Goal: Information Seeking & Learning: Learn about a topic

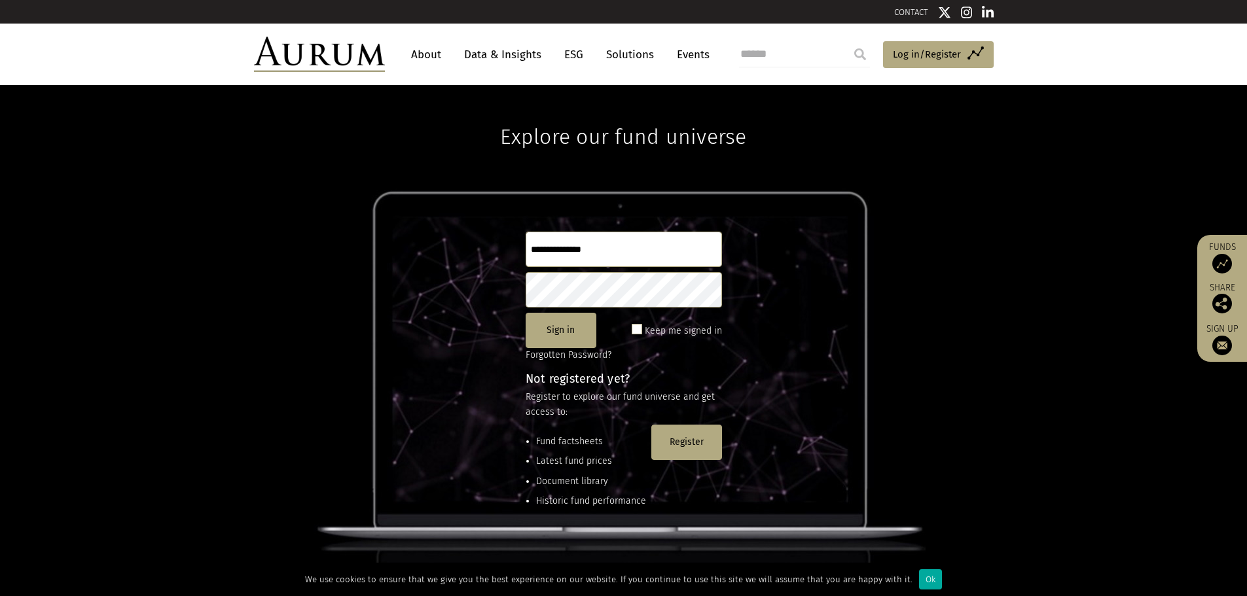
type input "**********"
click at [550, 330] on button "Sign in" at bounding box center [561, 330] width 71 height 35
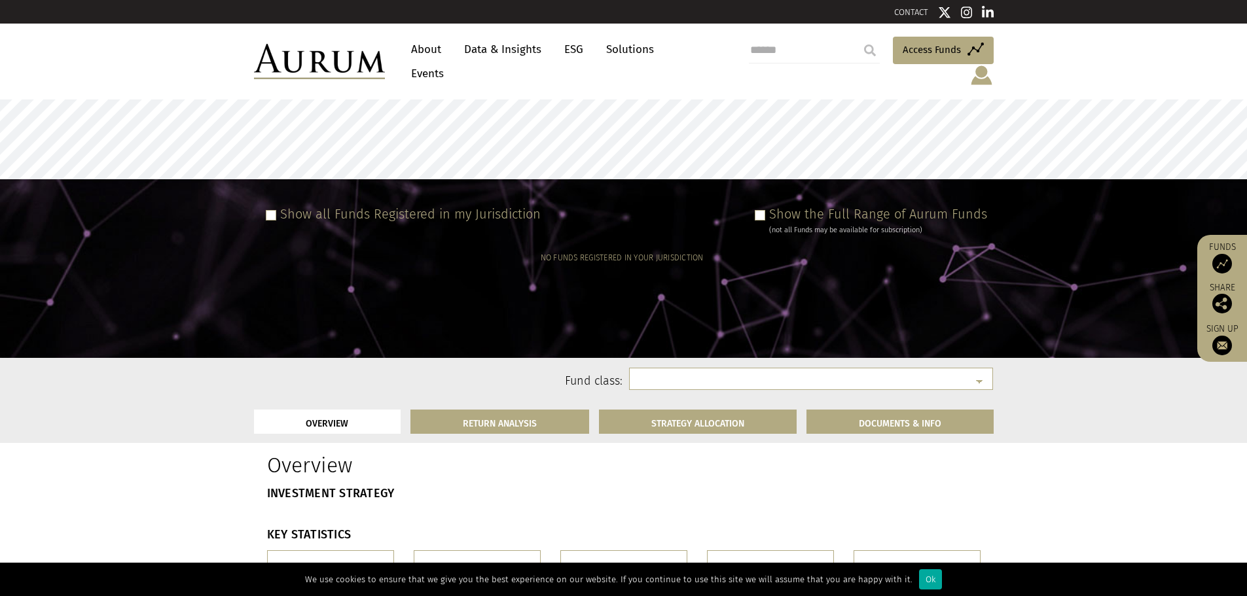
select select
click at [982, 64] on img at bounding box center [981, 75] width 24 height 22
click at [978, 86] on link "Sign out" at bounding box center [981, 99] width 98 height 27
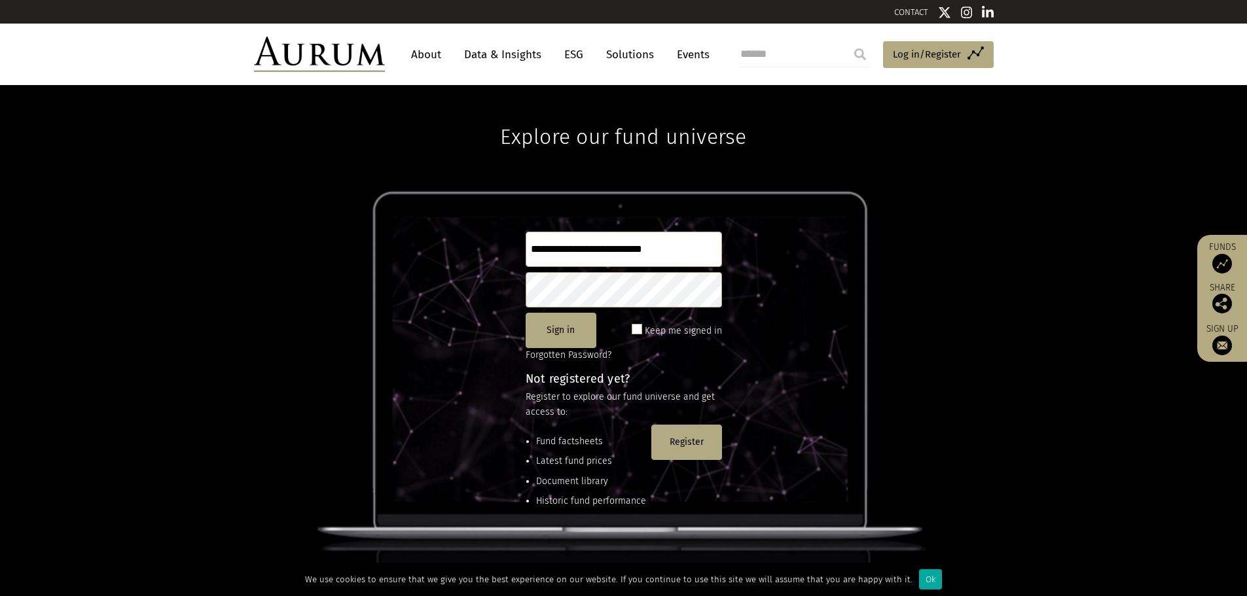
click at [615, 251] on input "**********" at bounding box center [624, 249] width 196 height 35
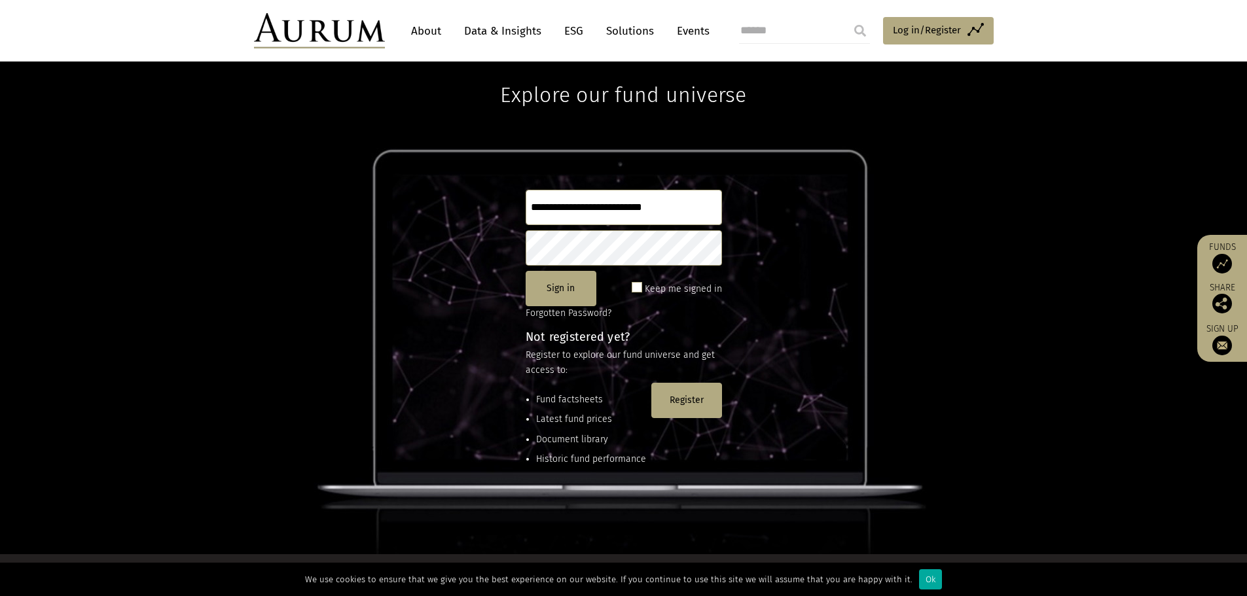
scroll to position [65, 0]
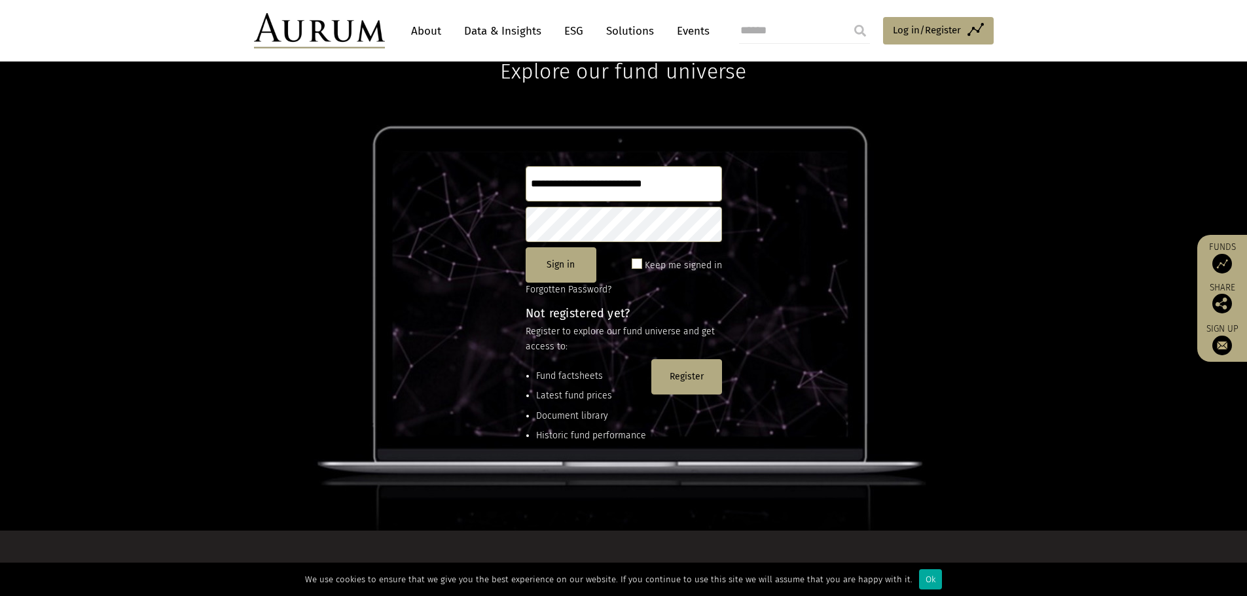
type input "**********"
click at [556, 260] on button "Sign in" at bounding box center [561, 264] width 71 height 35
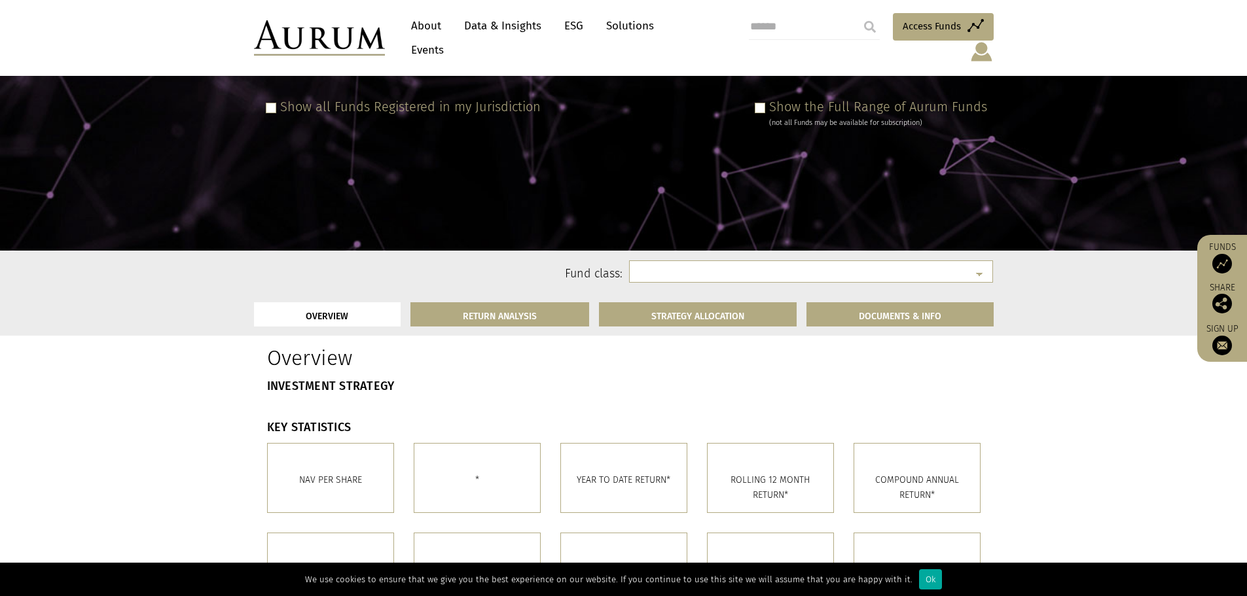
scroll to position [131, 0]
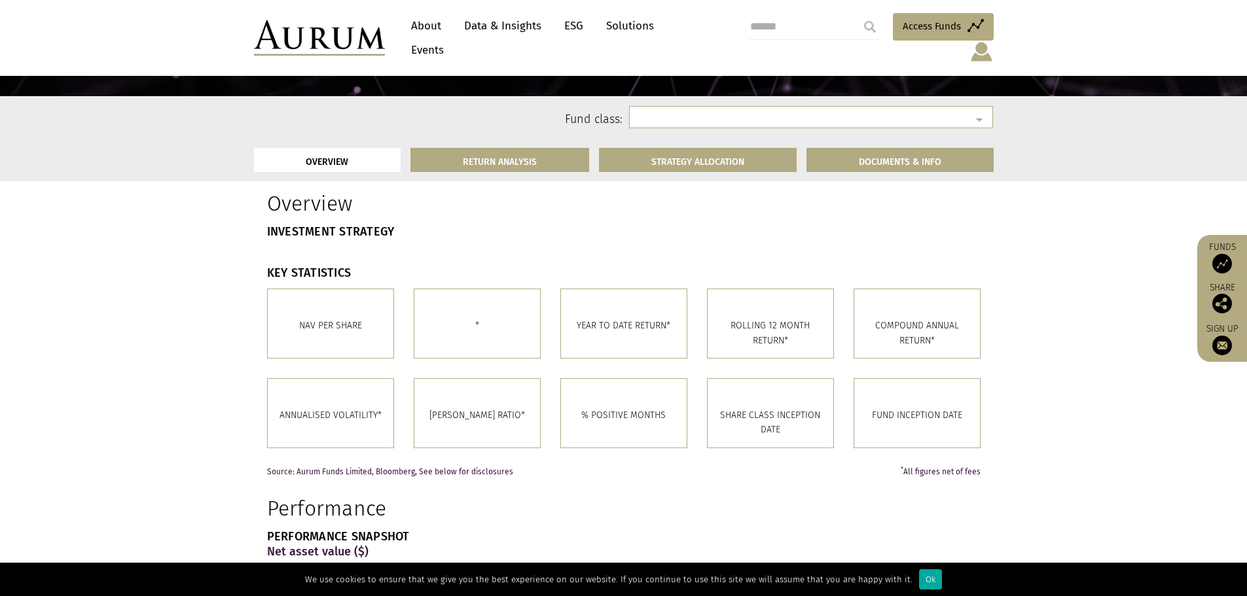
select select
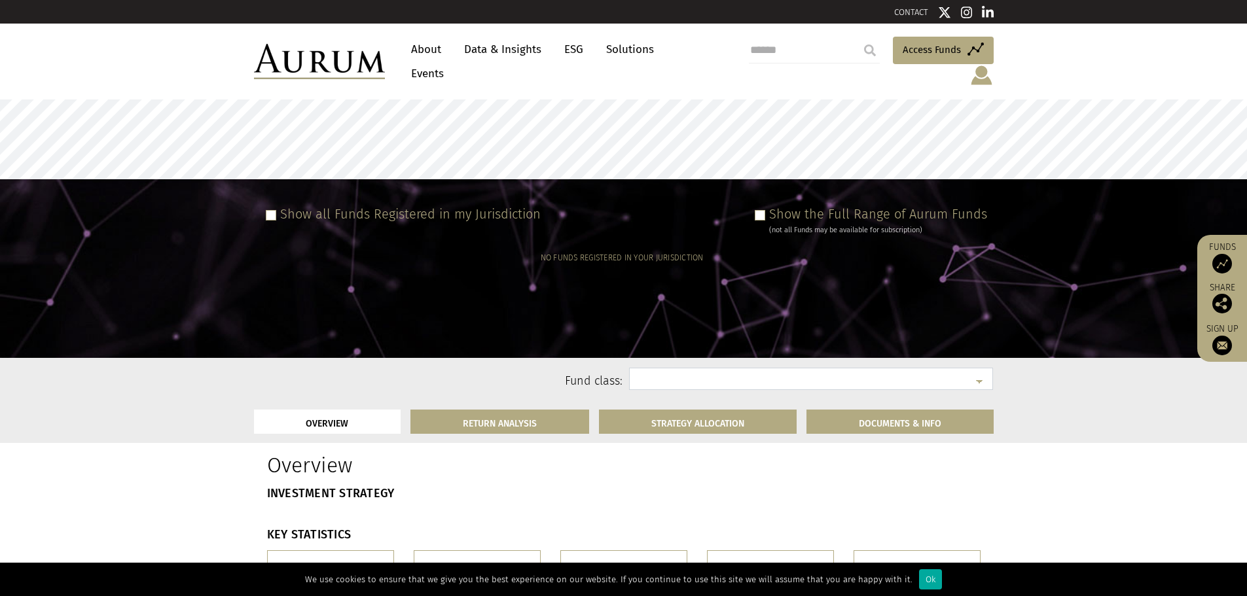
click at [680, 368] on select at bounding box center [811, 379] width 364 height 22
click at [688, 368] on select at bounding box center [811, 379] width 364 height 22
click at [980, 368] on select at bounding box center [811, 379] width 364 height 22
click at [269, 210] on span at bounding box center [271, 215] width 10 height 10
click at [982, 368] on select at bounding box center [811, 379] width 364 height 22
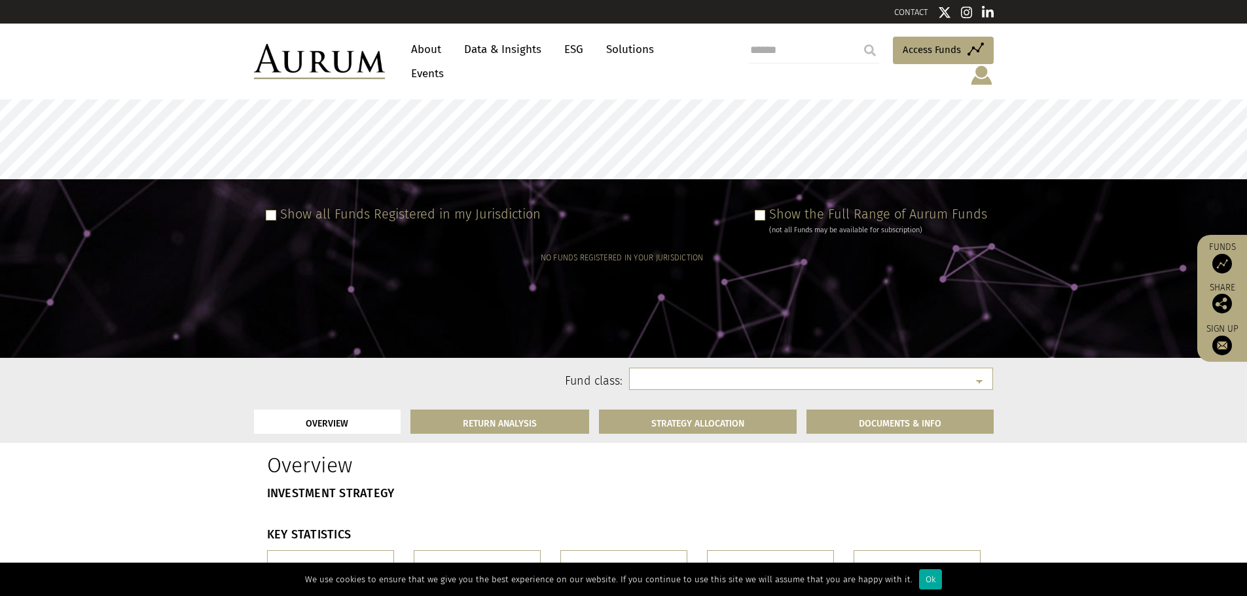
click at [272, 210] on span at bounding box center [271, 215] width 10 height 10
click at [868, 368] on select at bounding box center [811, 379] width 364 height 22
click at [765, 210] on span at bounding box center [760, 215] width 10 height 10
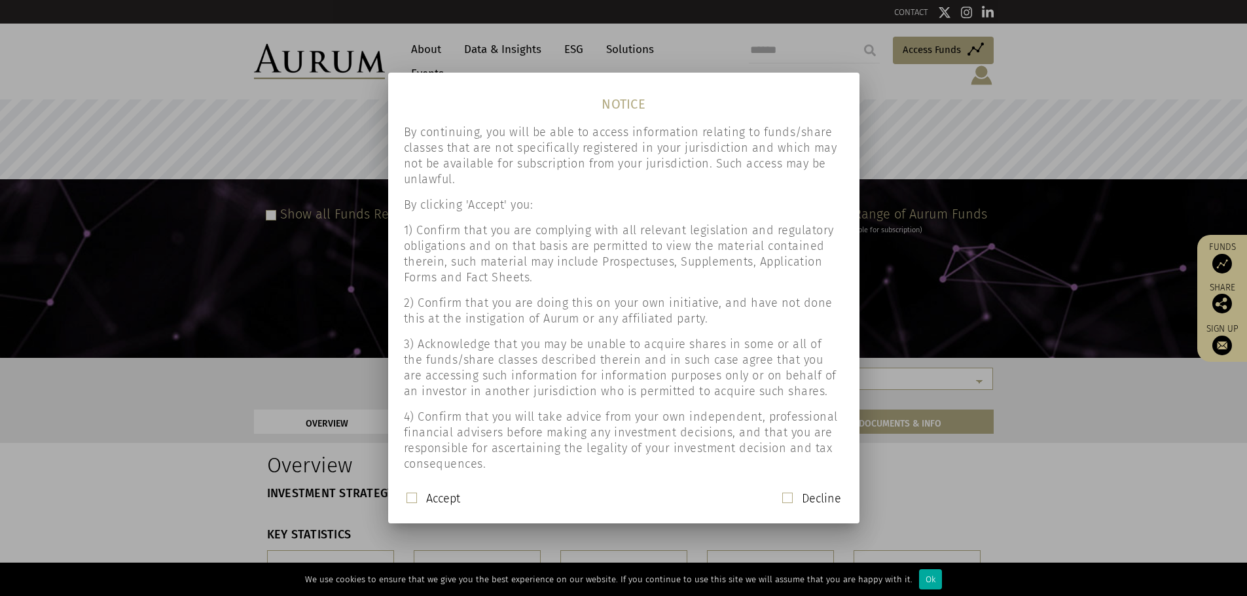
click at [410, 495] on span at bounding box center [411, 498] width 10 height 10
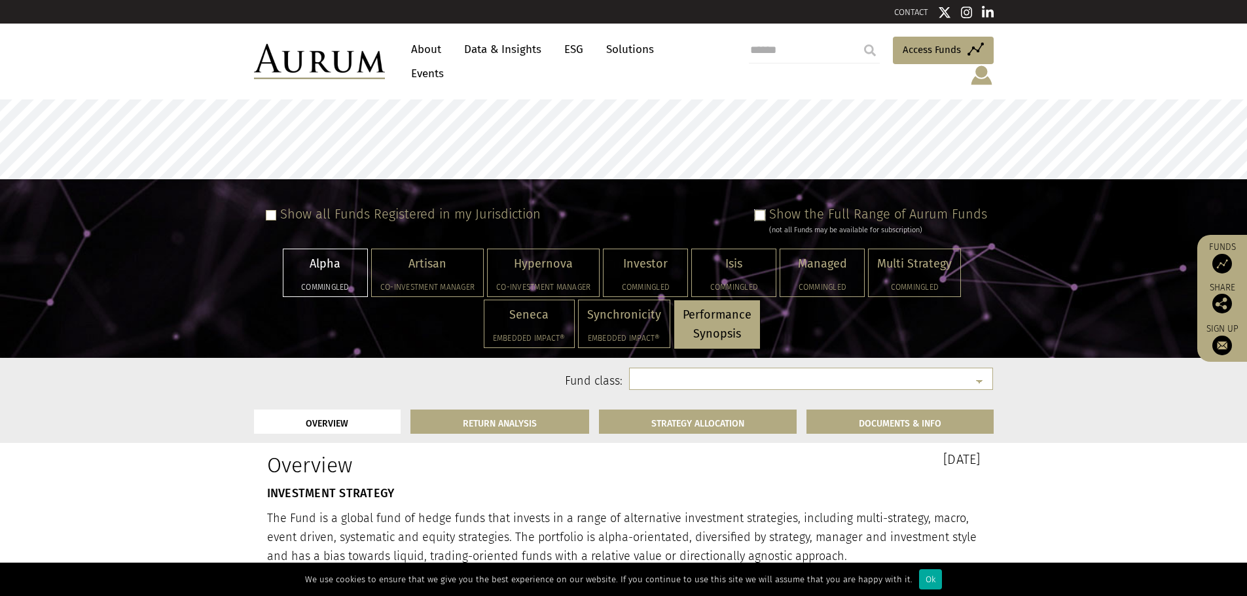
select select "**********"
click at [322, 255] on p "Alpha" at bounding box center [325, 264] width 67 height 19
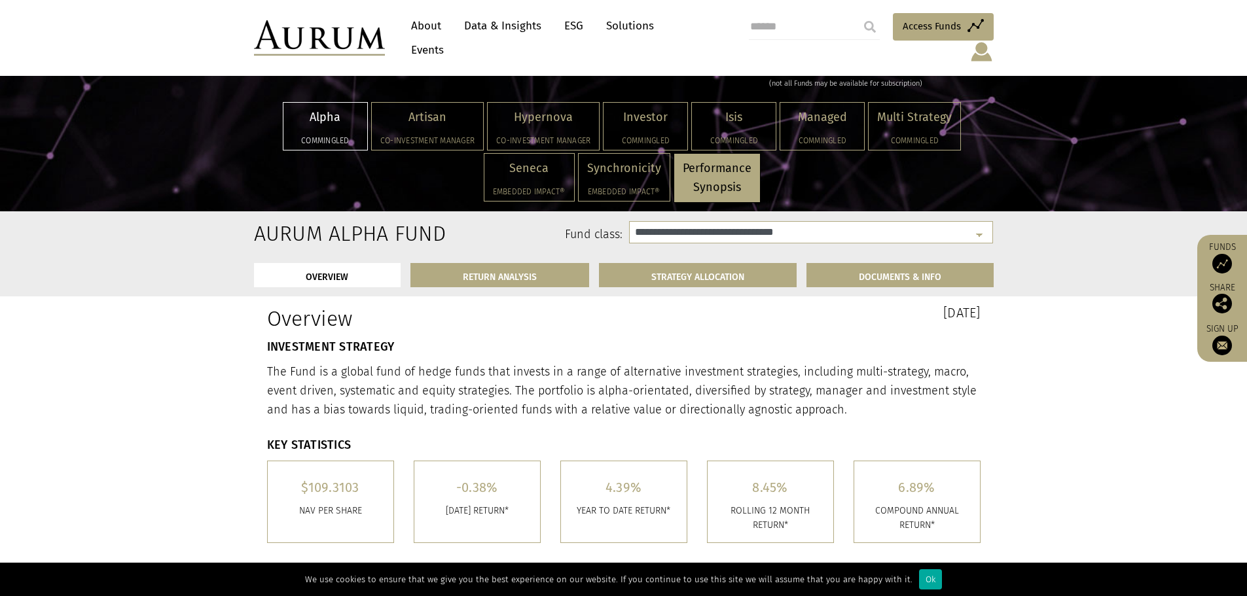
scroll to position [65, 0]
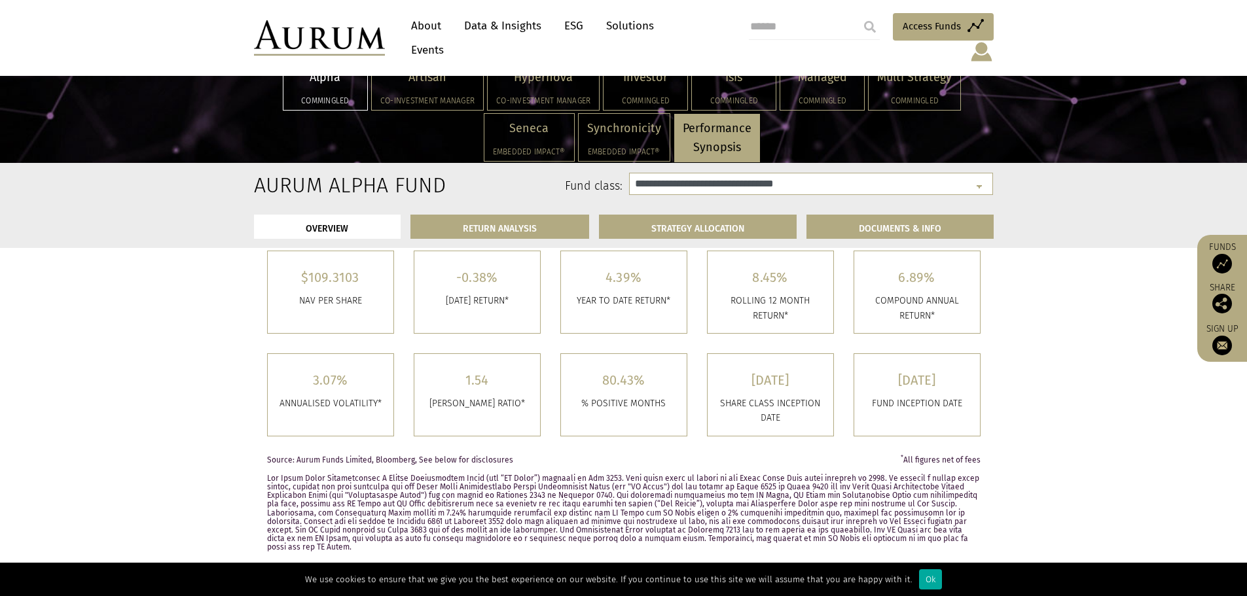
scroll to position [196, 0]
